Goal: Check status: Check status

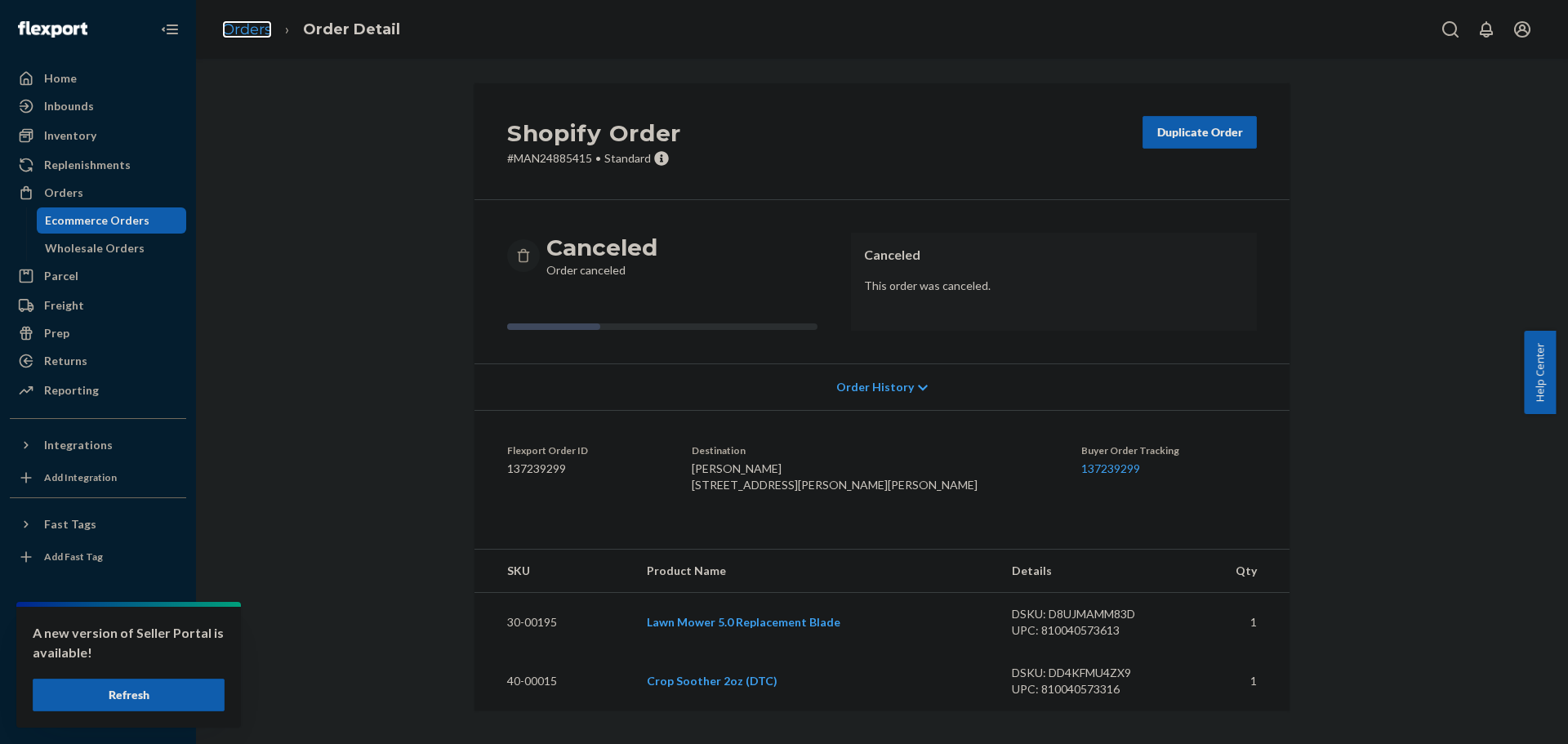
click at [240, 27] on link "Orders" at bounding box center [247, 29] width 50 height 18
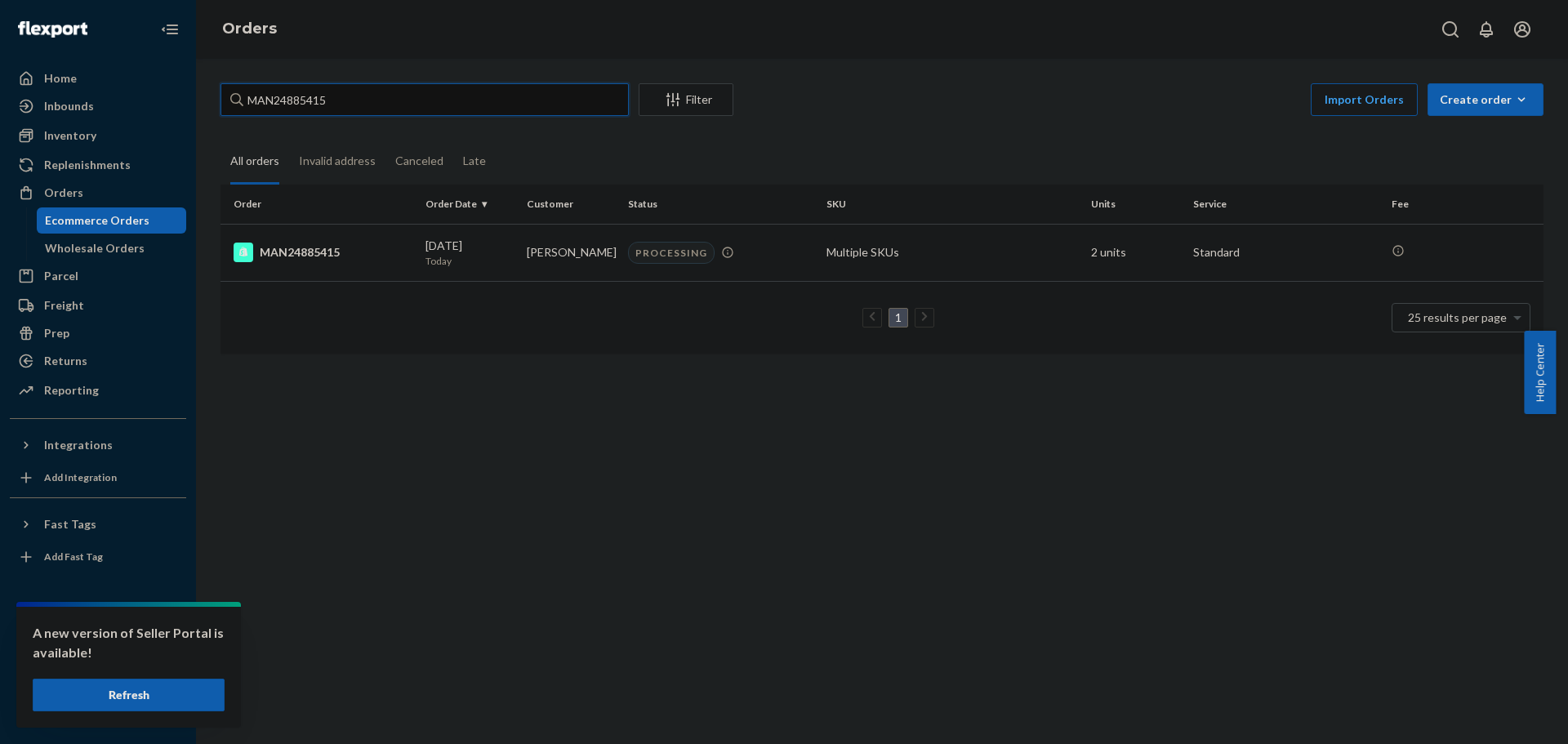
click at [428, 112] on input "MAN24885415" at bounding box center [424, 99] width 408 height 33
paste input "66608"
type input "MAN24866608"
click at [302, 251] on div "MAN24866608" at bounding box center [323, 252] width 179 height 20
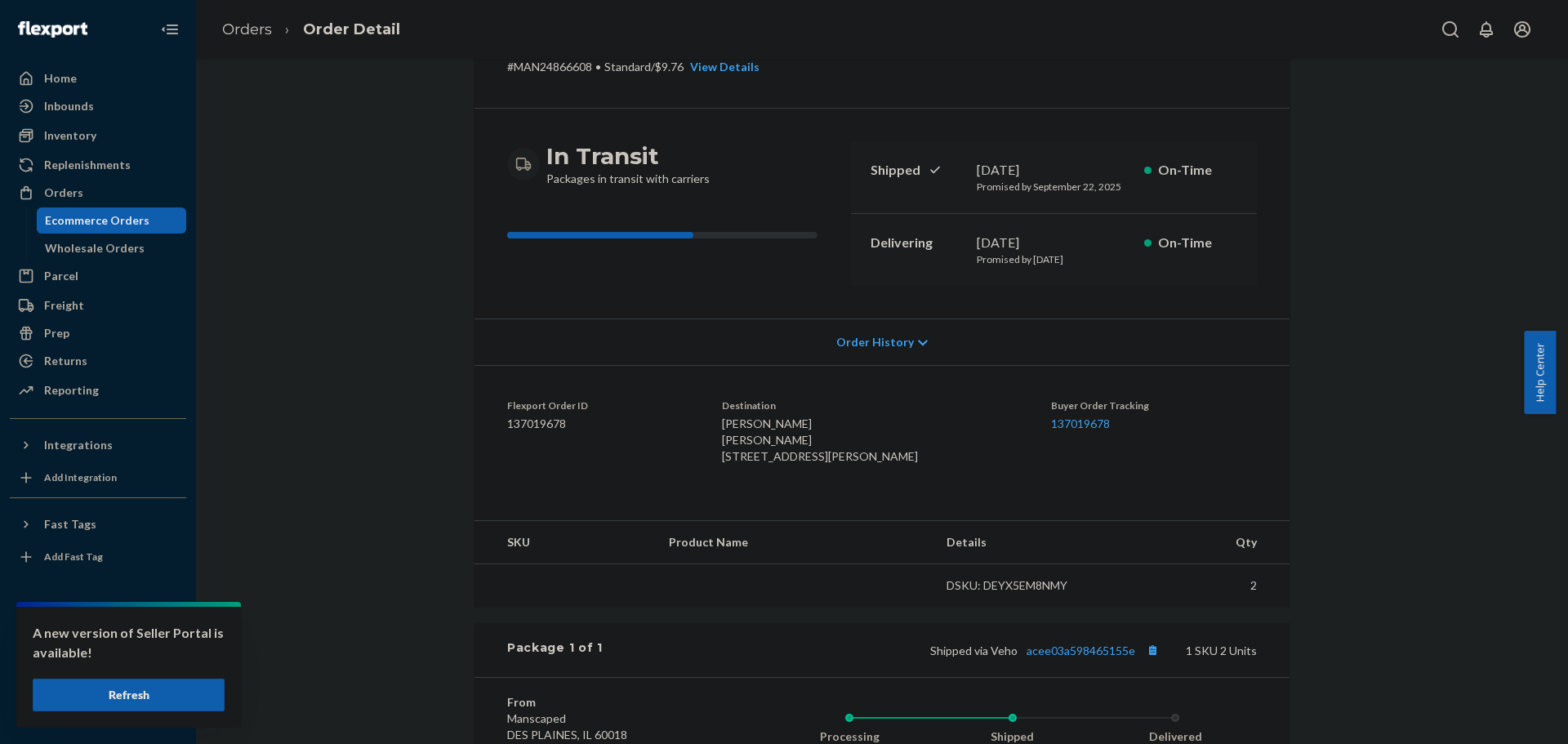
scroll to position [325, 0]
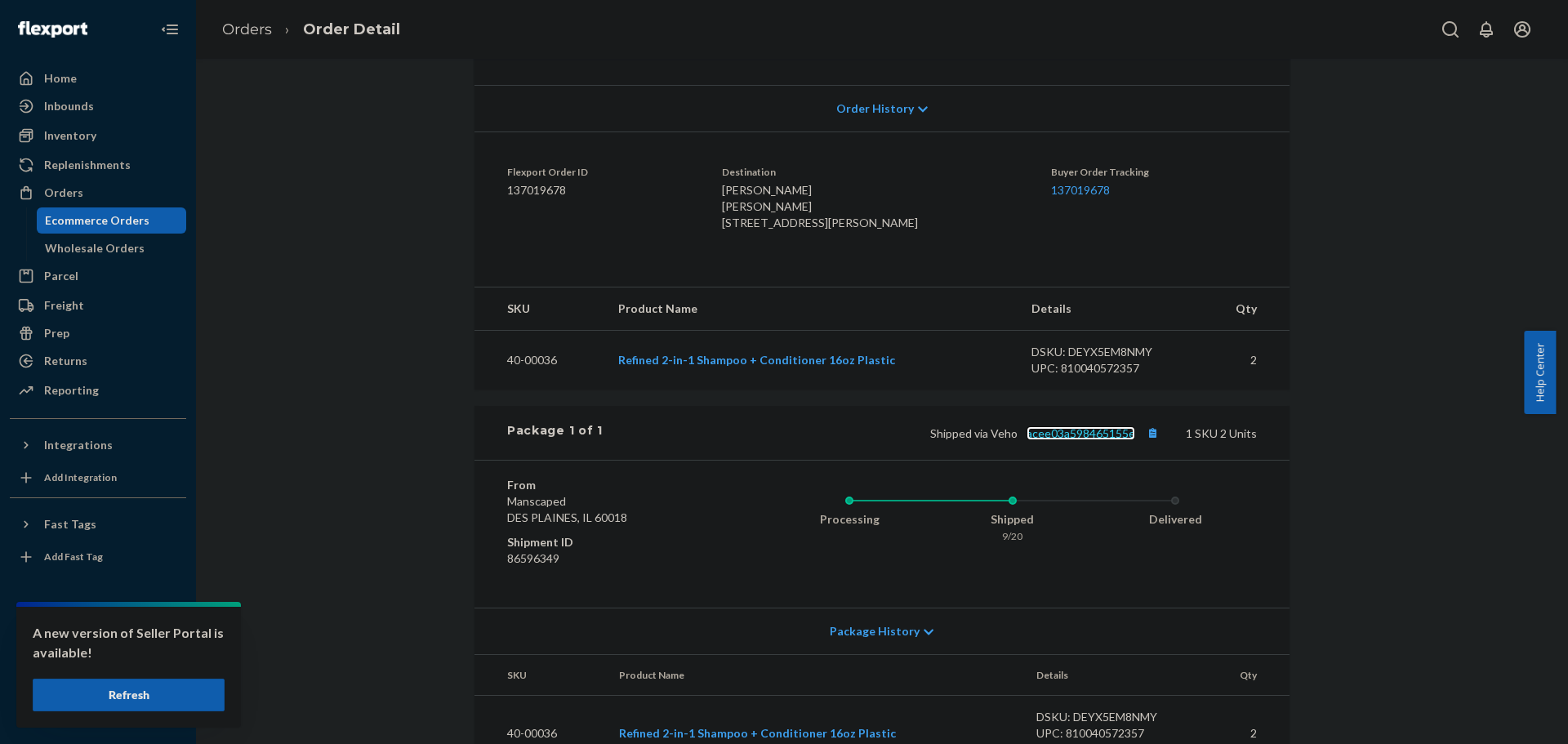
click at [1052, 440] on link "acee03a598465155e" at bounding box center [1081, 433] width 109 height 14
